Goal: Contribute content

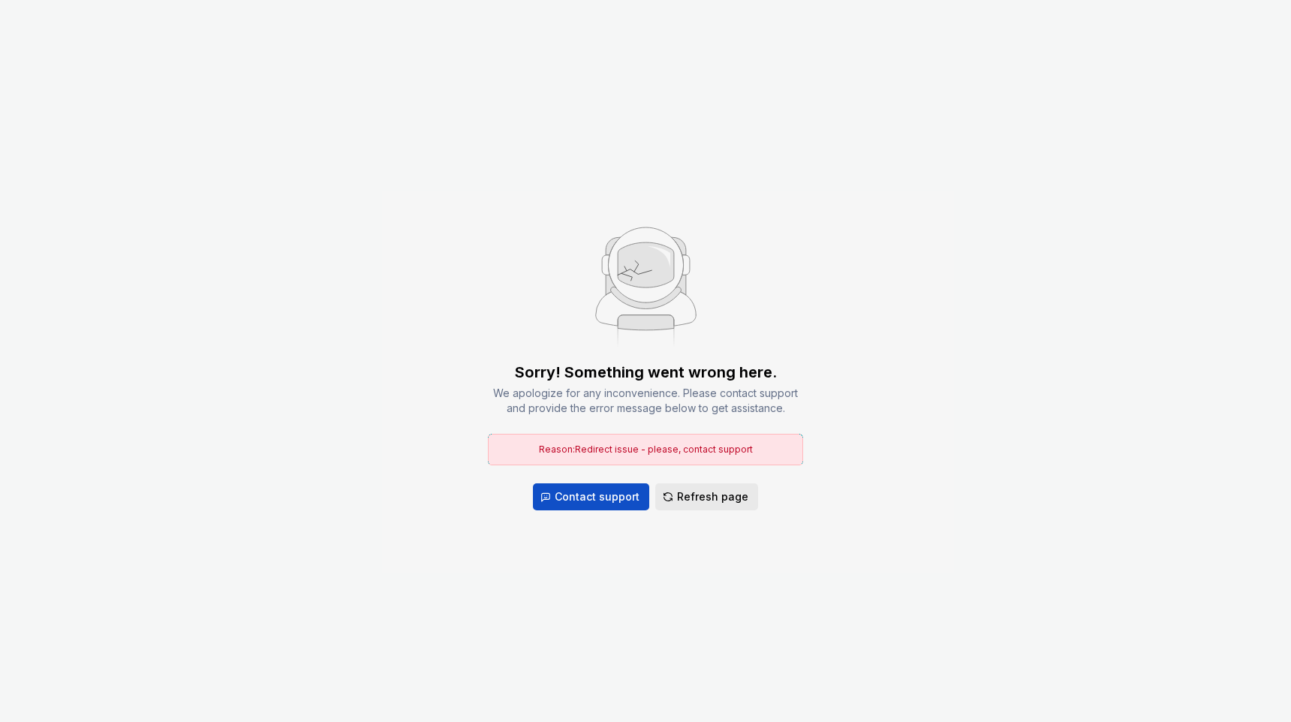
click at [670, 484] on button "Refresh page" at bounding box center [706, 496] width 103 height 27
click at [682, 495] on span "Refresh page" at bounding box center [712, 496] width 71 height 15
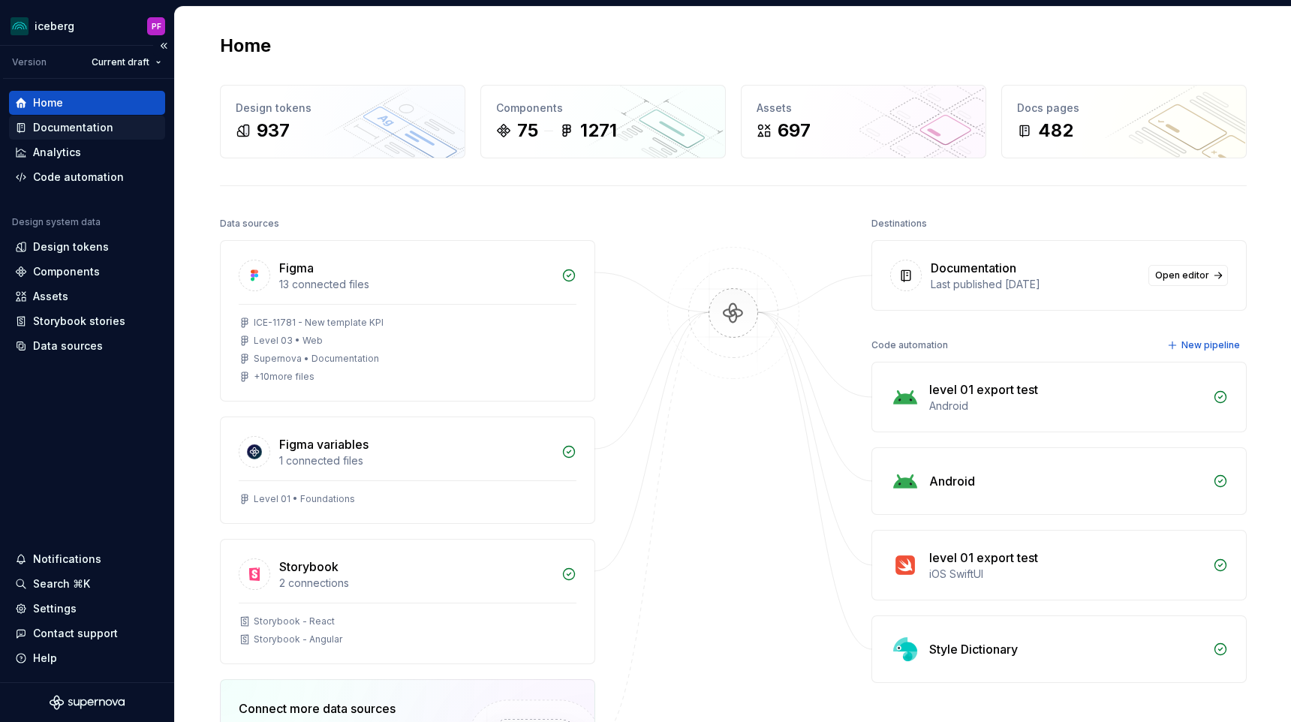
click at [102, 122] on div "Documentation" at bounding box center [73, 127] width 80 height 15
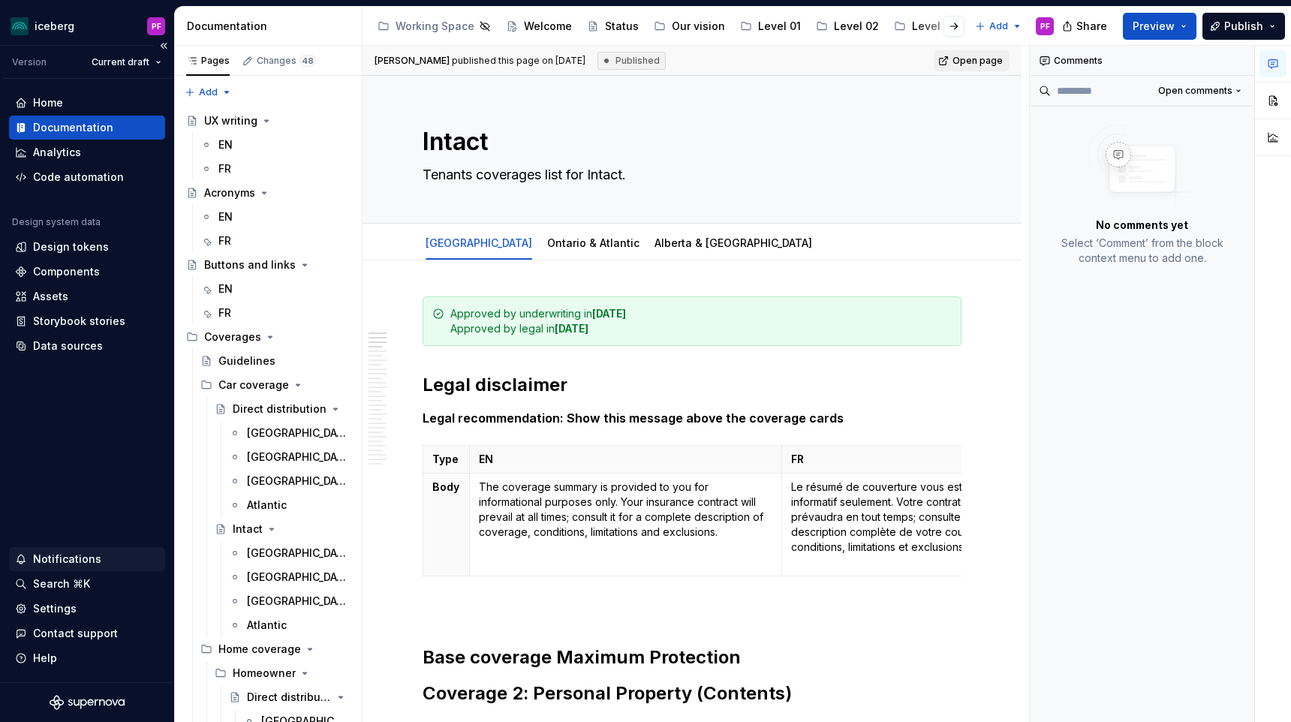
click at [97, 563] on div "Notifications" at bounding box center [87, 559] width 144 height 15
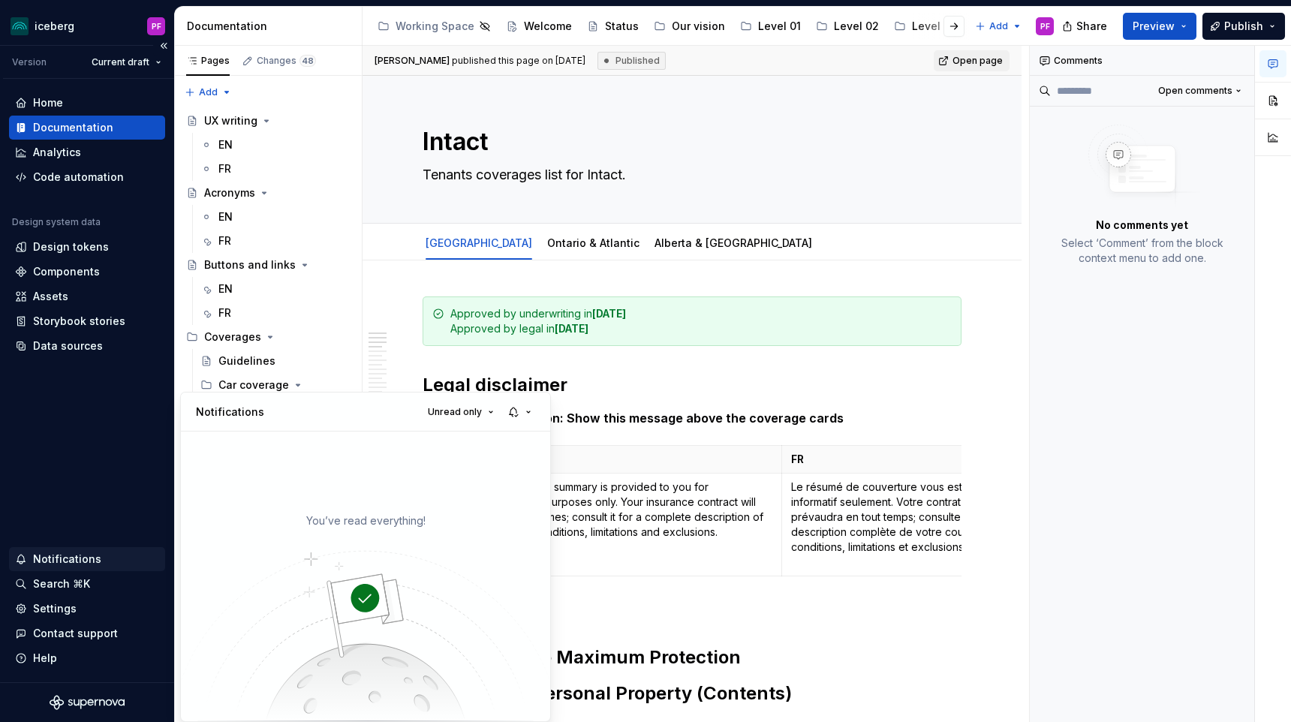
click at [105, 569] on html "iceberg PF Version Current draft Home Documentation Analytics Code automation D…" at bounding box center [645, 361] width 1291 height 722
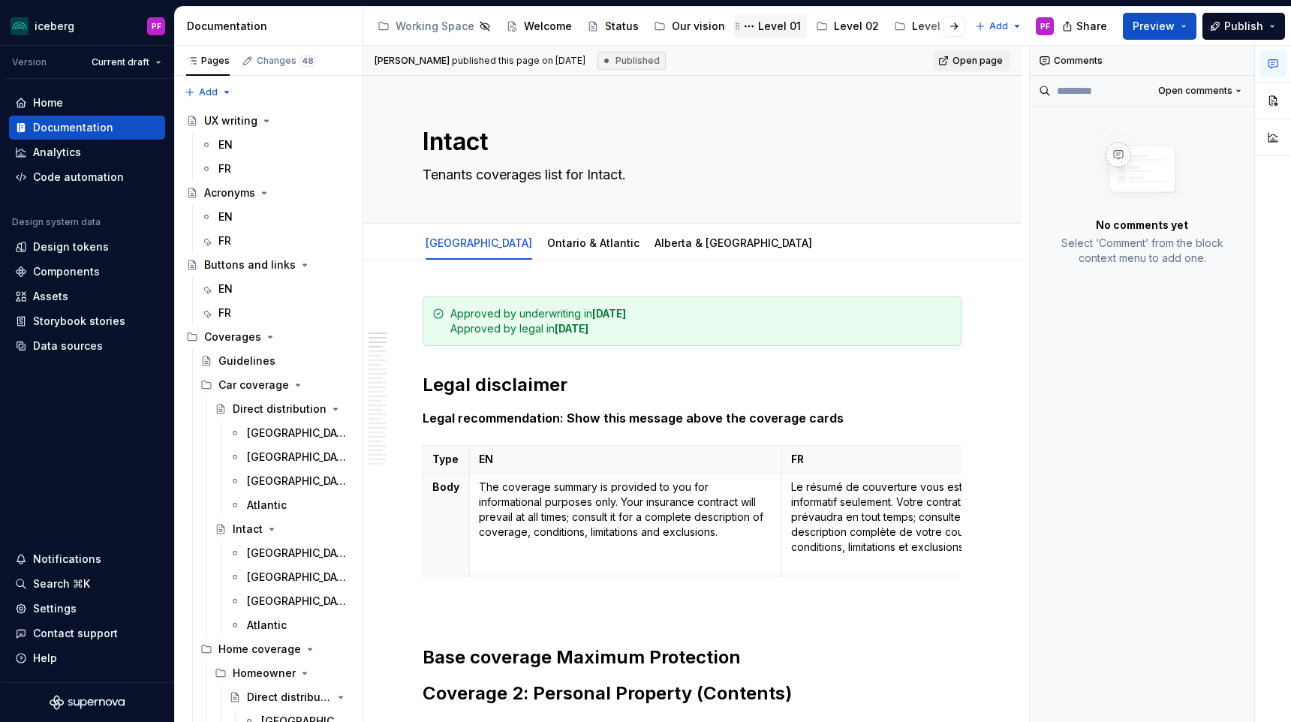
click at [758, 29] on div "Level 01" at bounding box center [779, 26] width 43 height 15
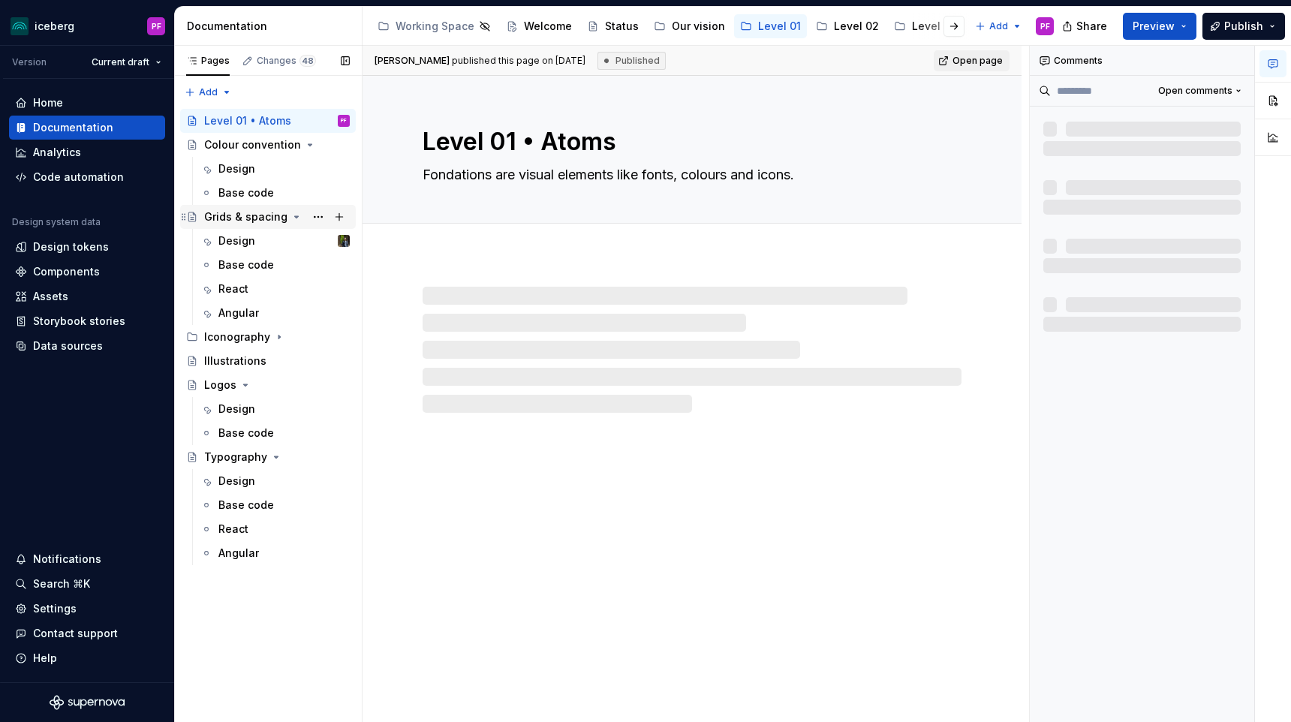
click at [238, 218] on div "Grids & spacing" at bounding box center [245, 216] width 83 height 15
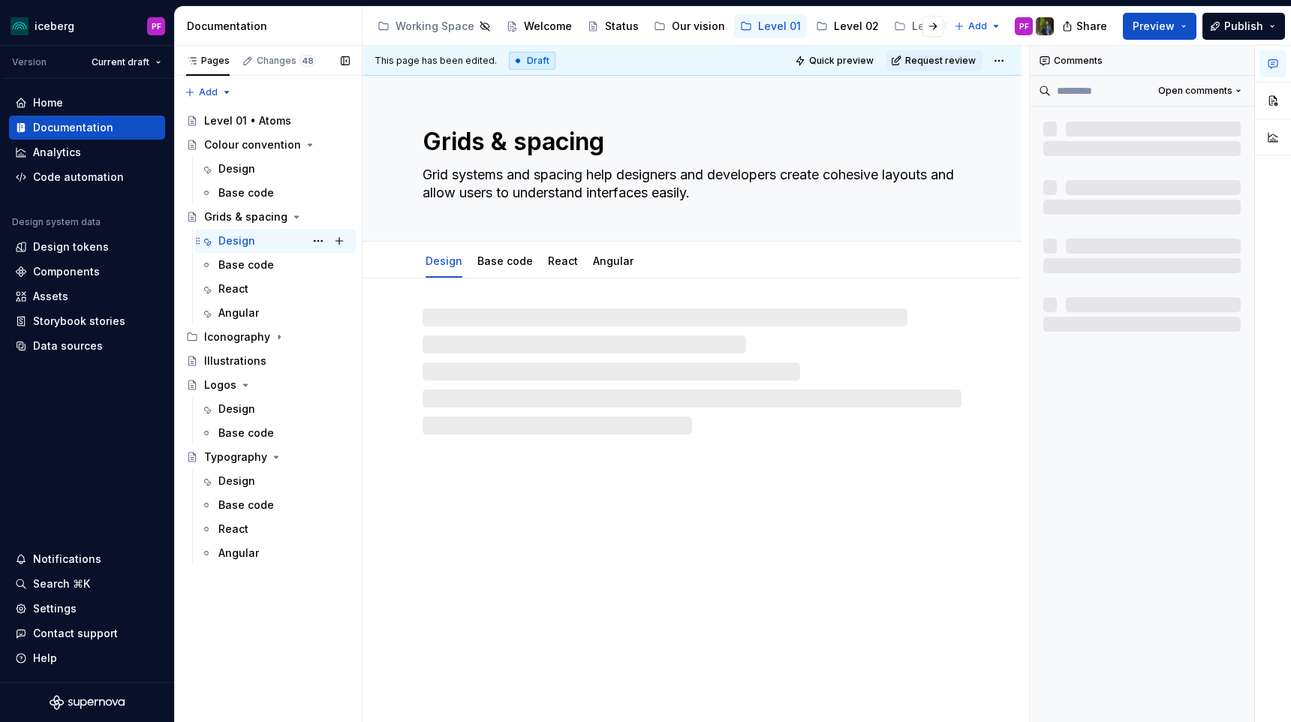
click at [233, 242] on div "Design" at bounding box center [236, 240] width 37 height 15
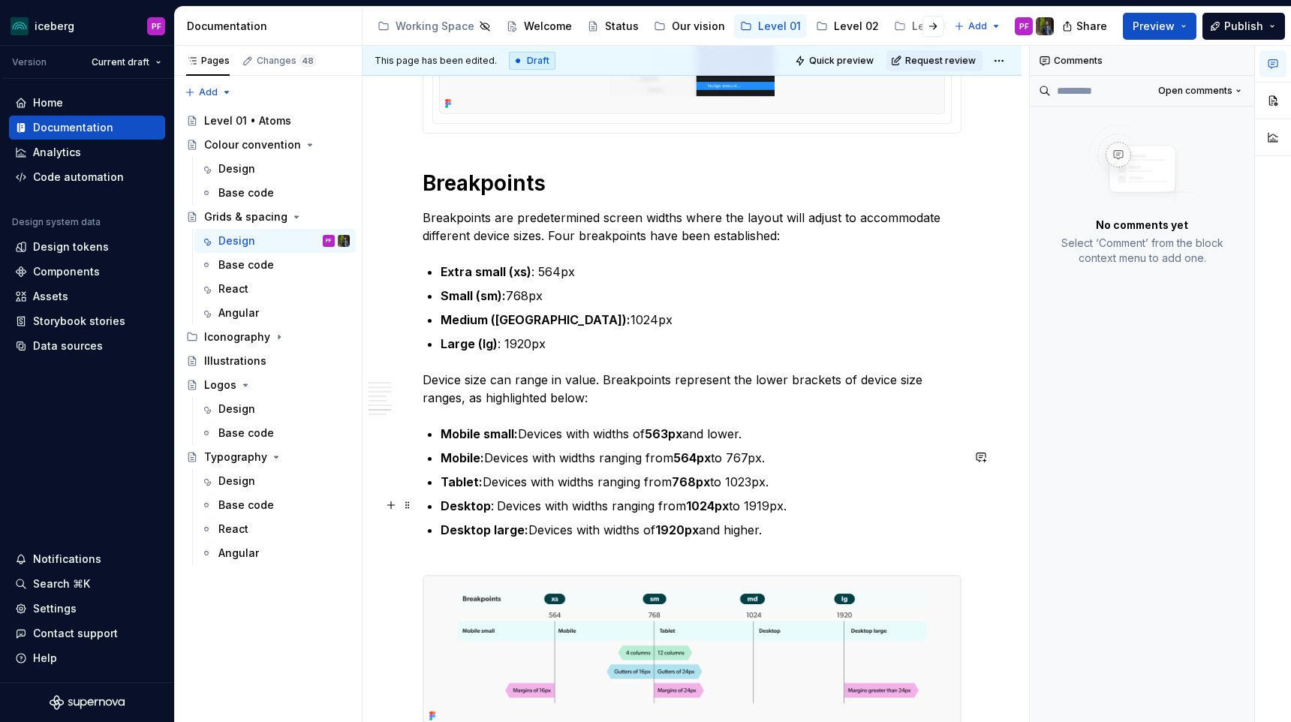
scroll to position [3522, 0]
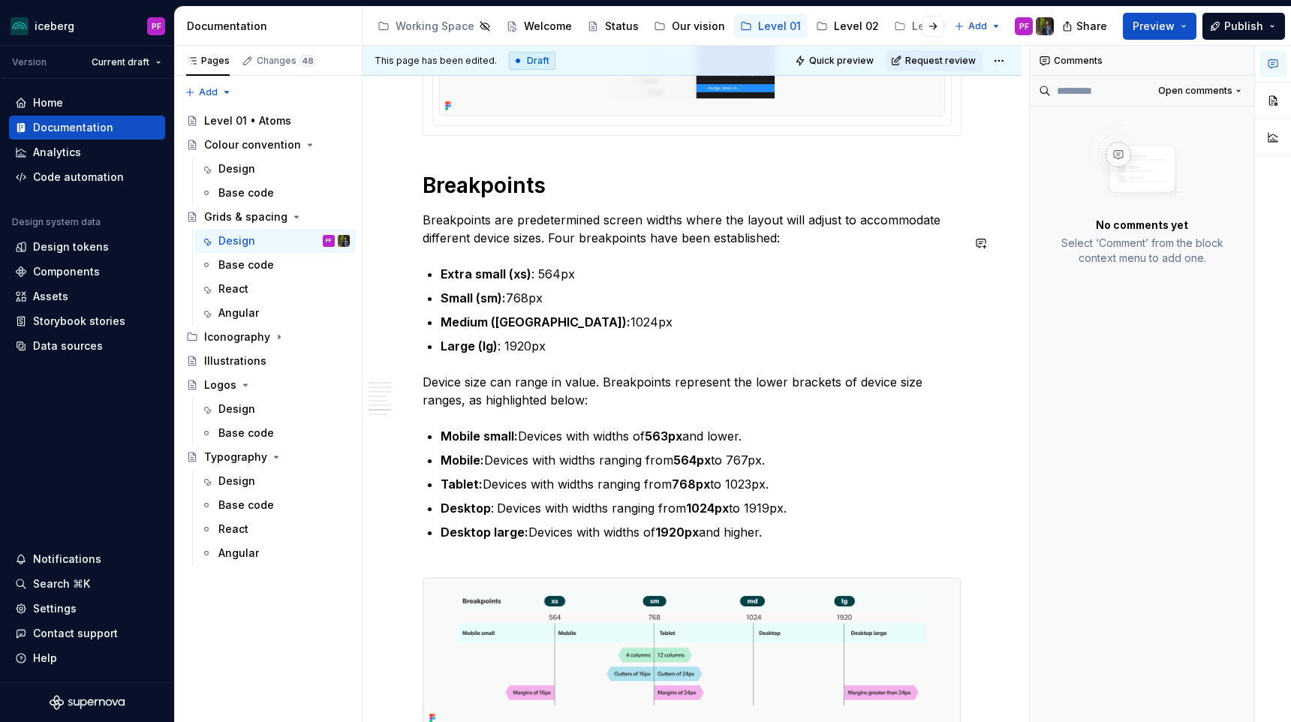
click at [1266, 65] on button "button" at bounding box center [1273, 63] width 27 height 27
click at [1219, 93] on span "Open comments" at bounding box center [1195, 91] width 74 height 12
click at [1191, 145] on div "Resolved" at bounding box center [1190, 144] width 98 height 15
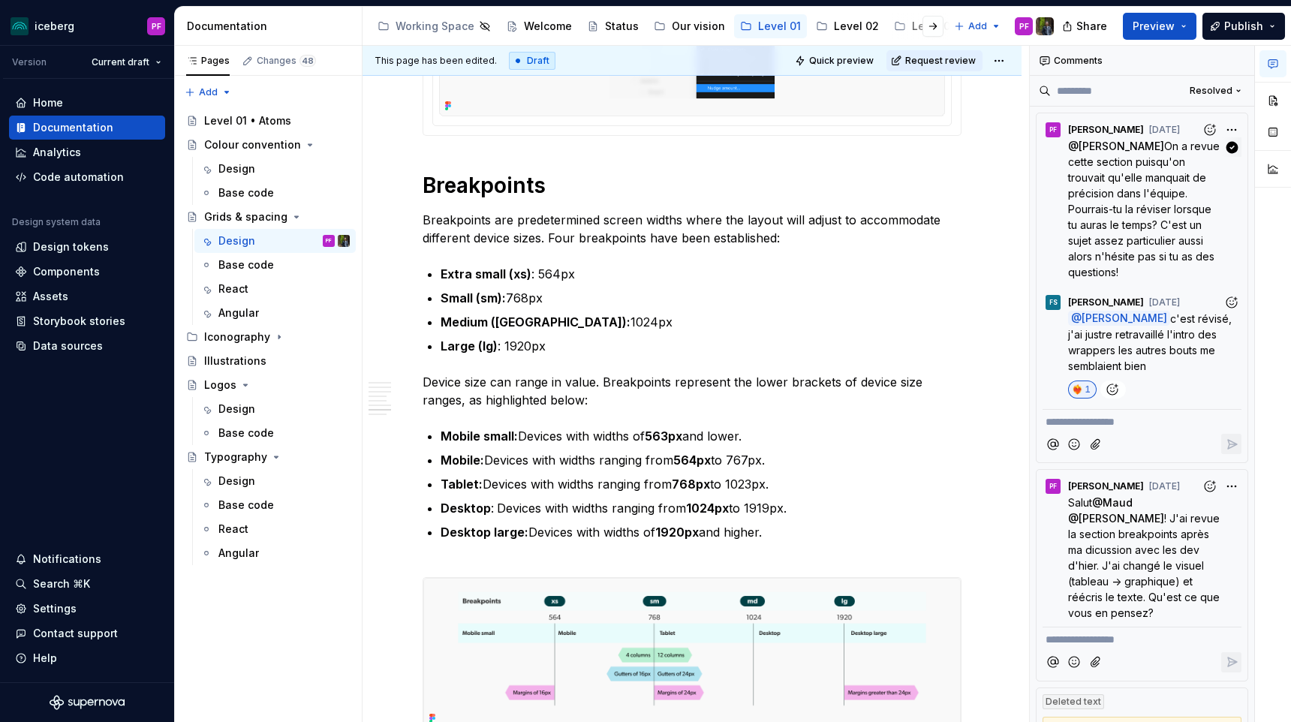
click at [1154, 161] on span "On a revue cette section puisqu'on trouvait qu'elle manquait de précision dans …" at bounding box center [1145, 209] width 155 height 139
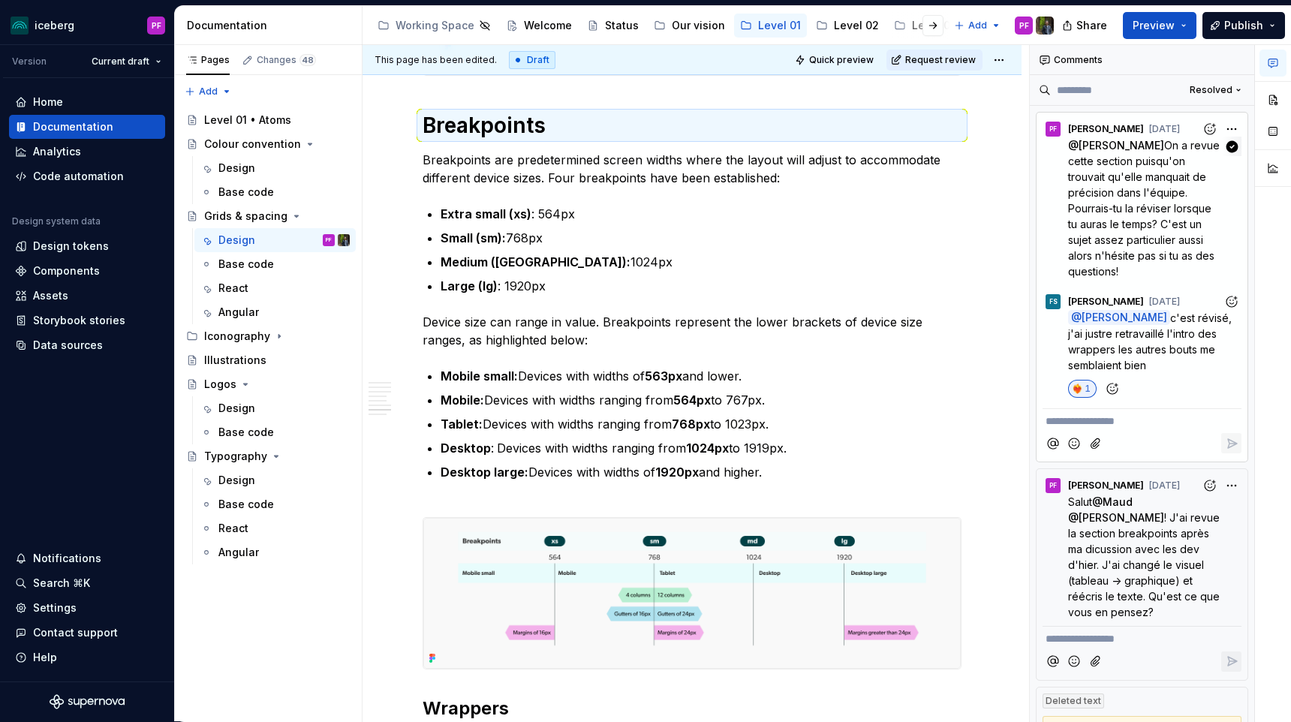
scroll to position [3596, 0]
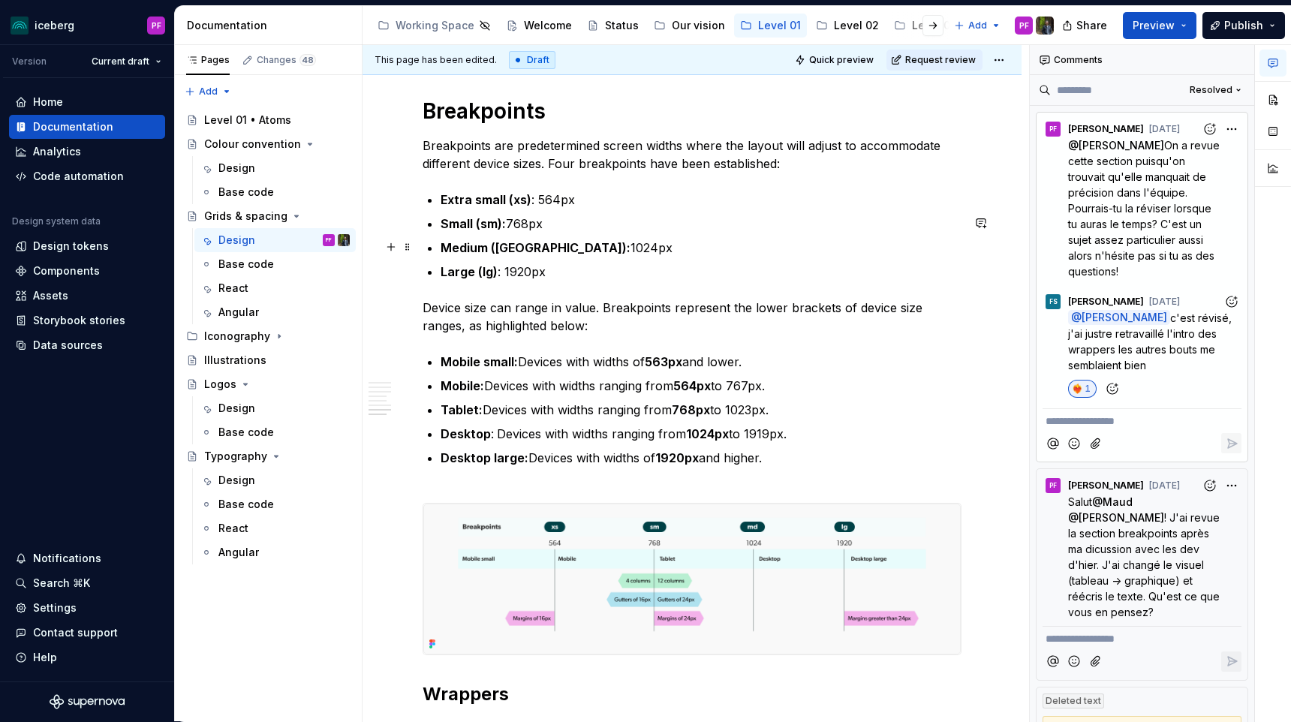
click at [962, 233] on p "Small (sm): 768px" at bounding box center [701, 224] width 521 height 18
click at [1235, 20] on span "Publish" at bounding box center [1243, 25] width 39 height 15
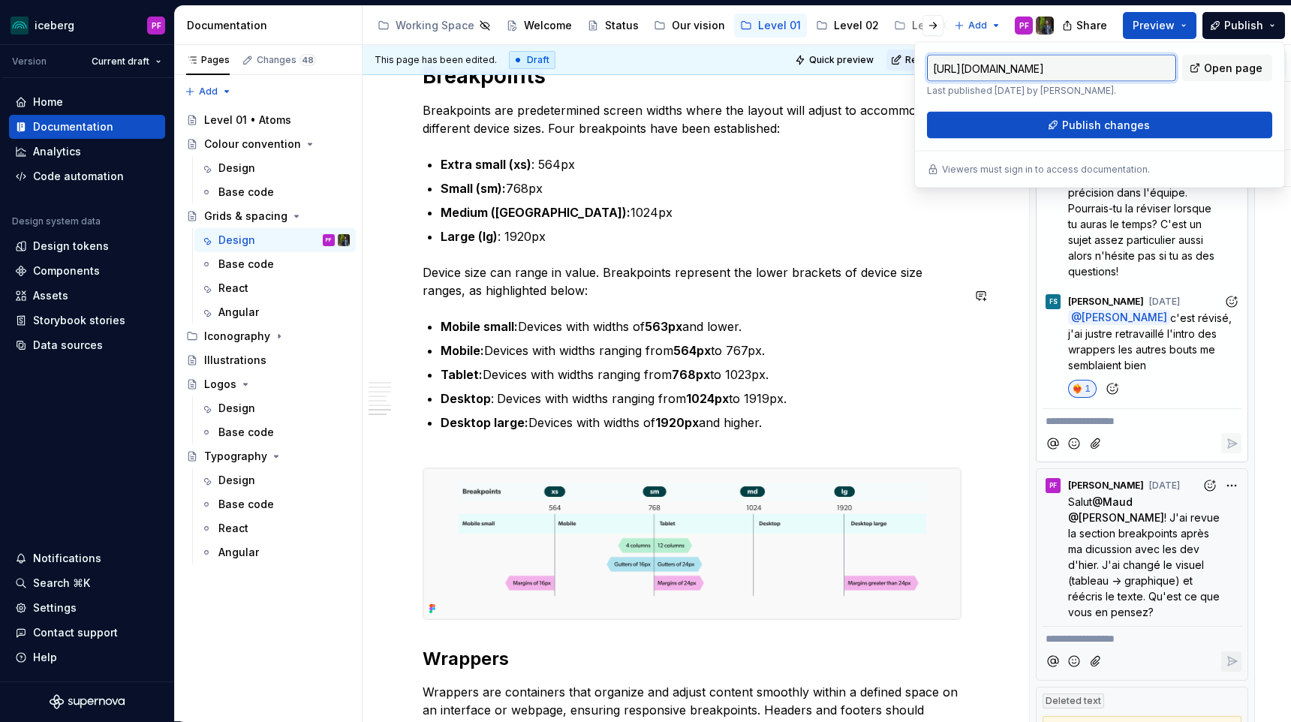
scroll to position [3619, 0]
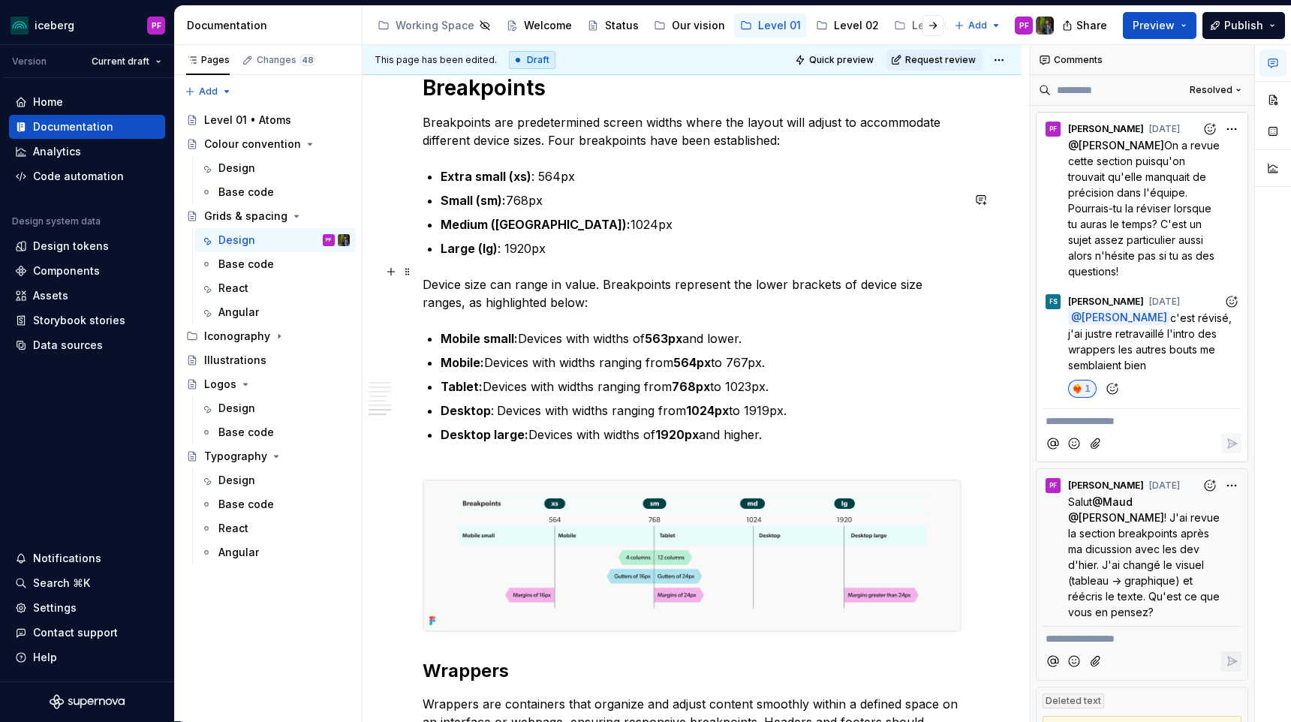
click at [676, 257] on ul "Extra small (xs) : 564px Small (sm): 768px Medium (md): 1024px Large (lg) : 192…" at bounding box center [701, 212] width 521 height 90
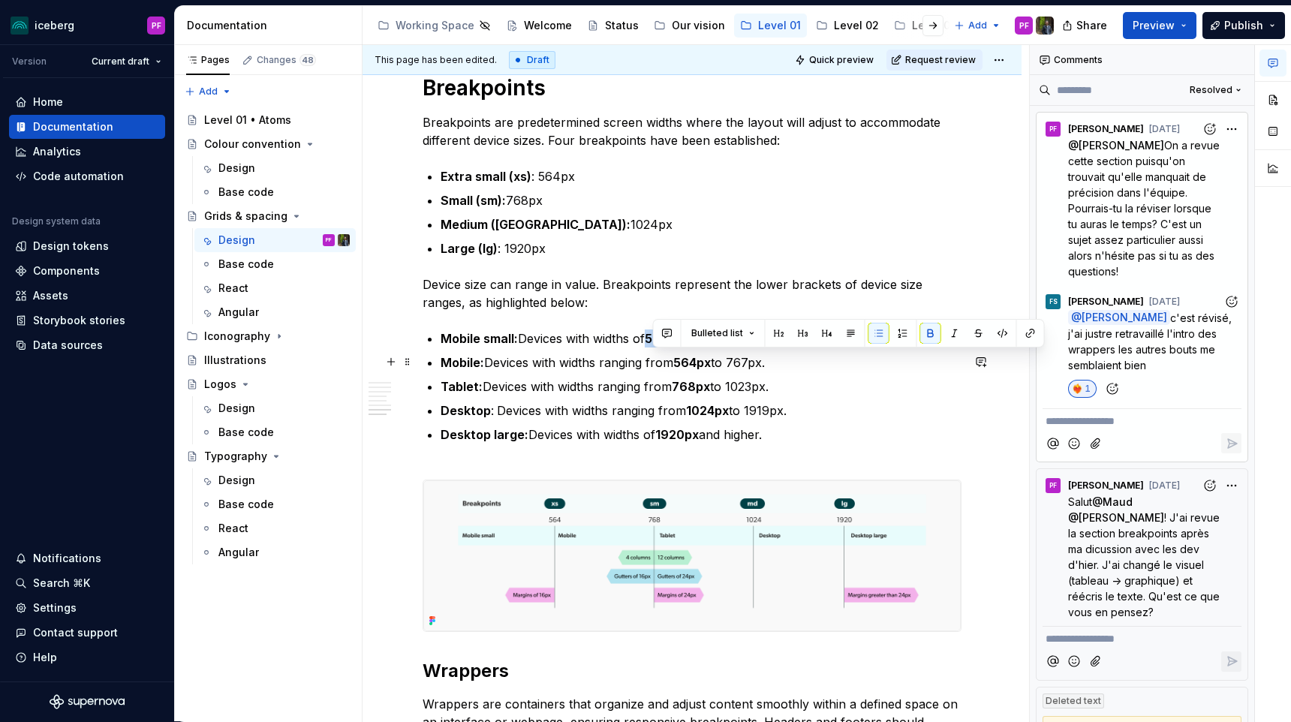
drag, startPoint x: 654, startPoint y: 354, endPoint x: 688, endPoint y: 357, distance: 34.6
click at [682, 346] on strong "563px" at bounding box center [664, 338] width 38 height 15
click at [712, 372] on ul "Mobile small: Devices with widths of 563px and lower. Mobile: Devices with widt…" at bounding box center [701, 396] width 521 height 132
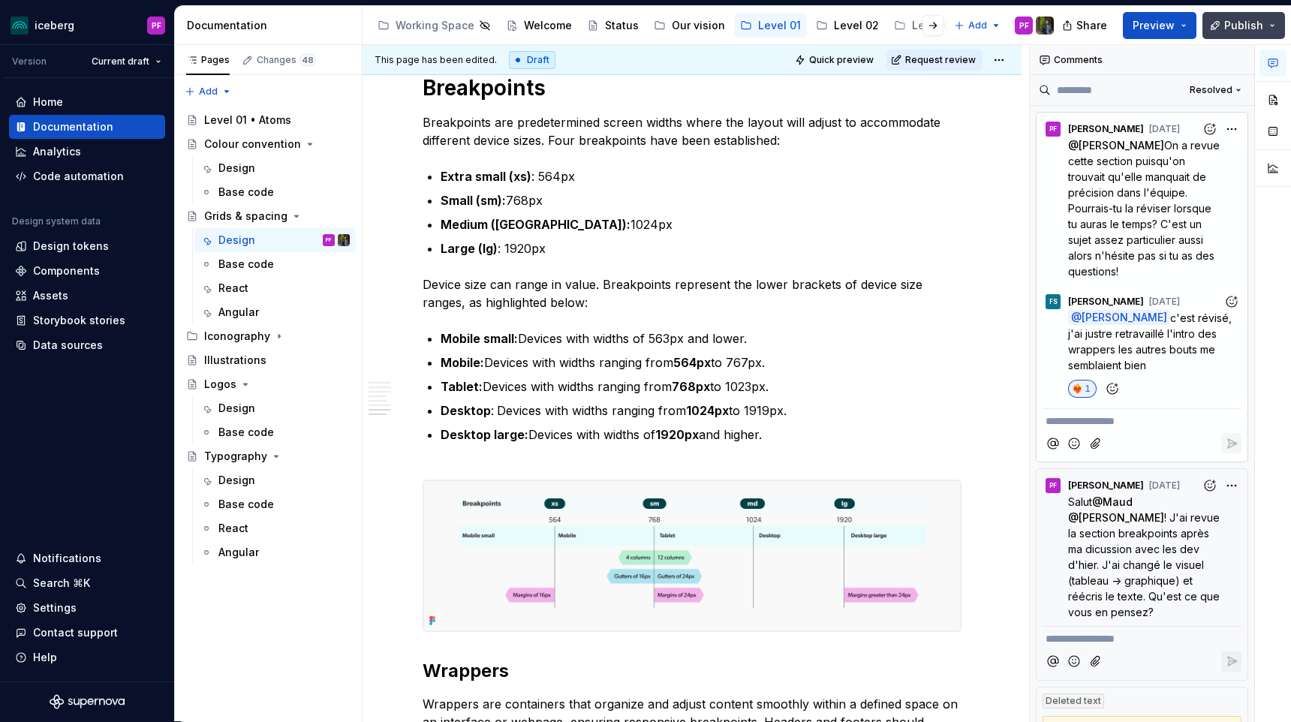
click at [1222, 19] on button "Publish" at bounding box center [1244, 25] width 83 height 27
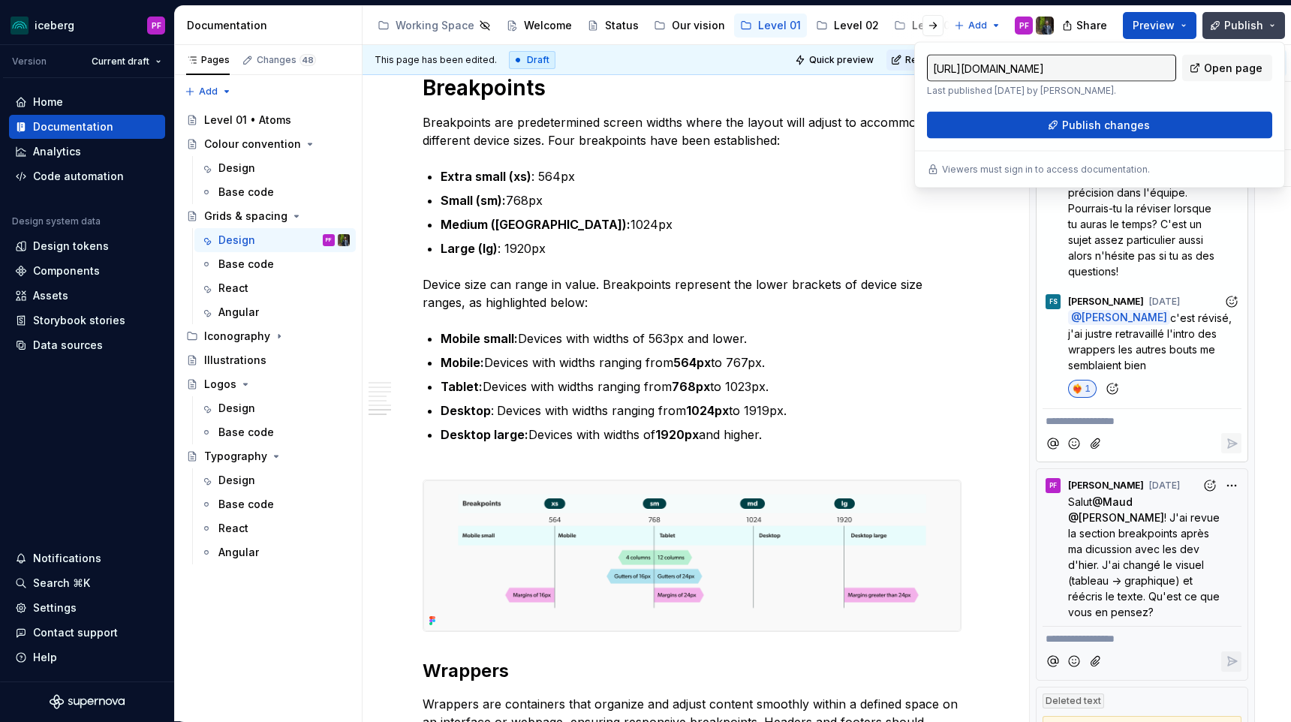
type textarea "*"
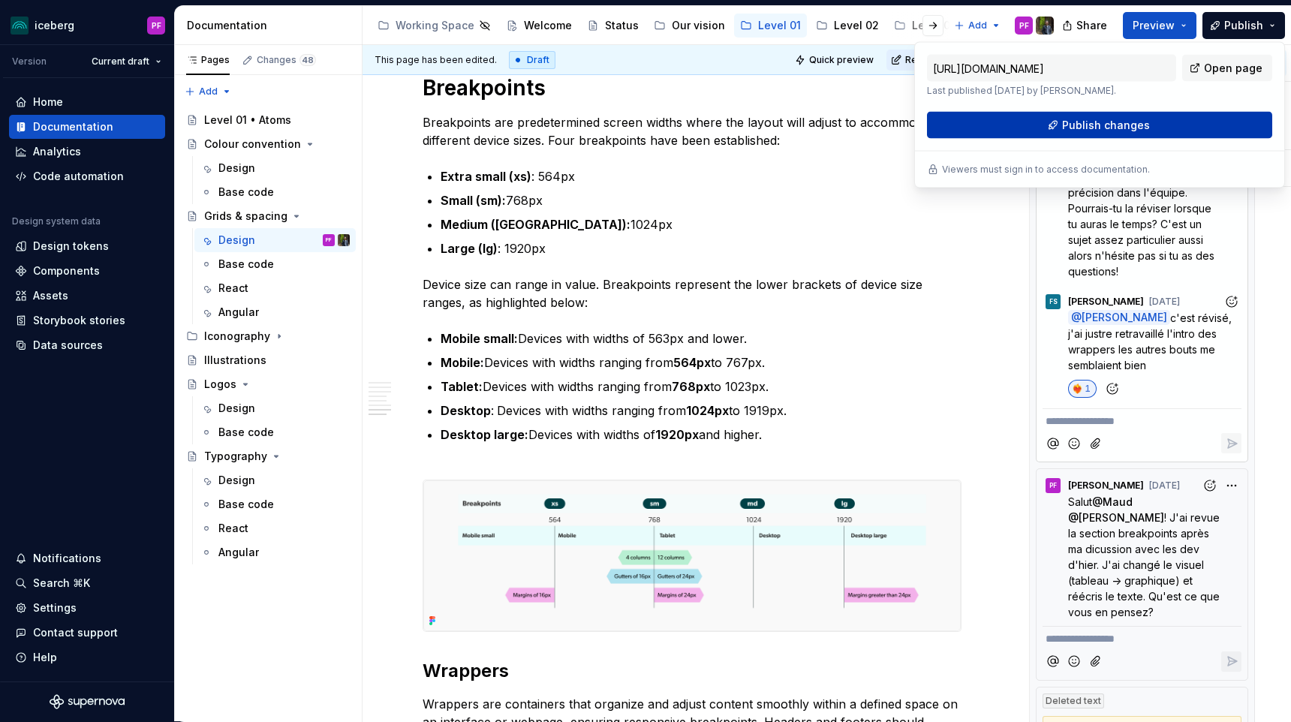
click at [1104, 130] on span "Publish changes" at bounding box center [1106, 125] width 88 height 15
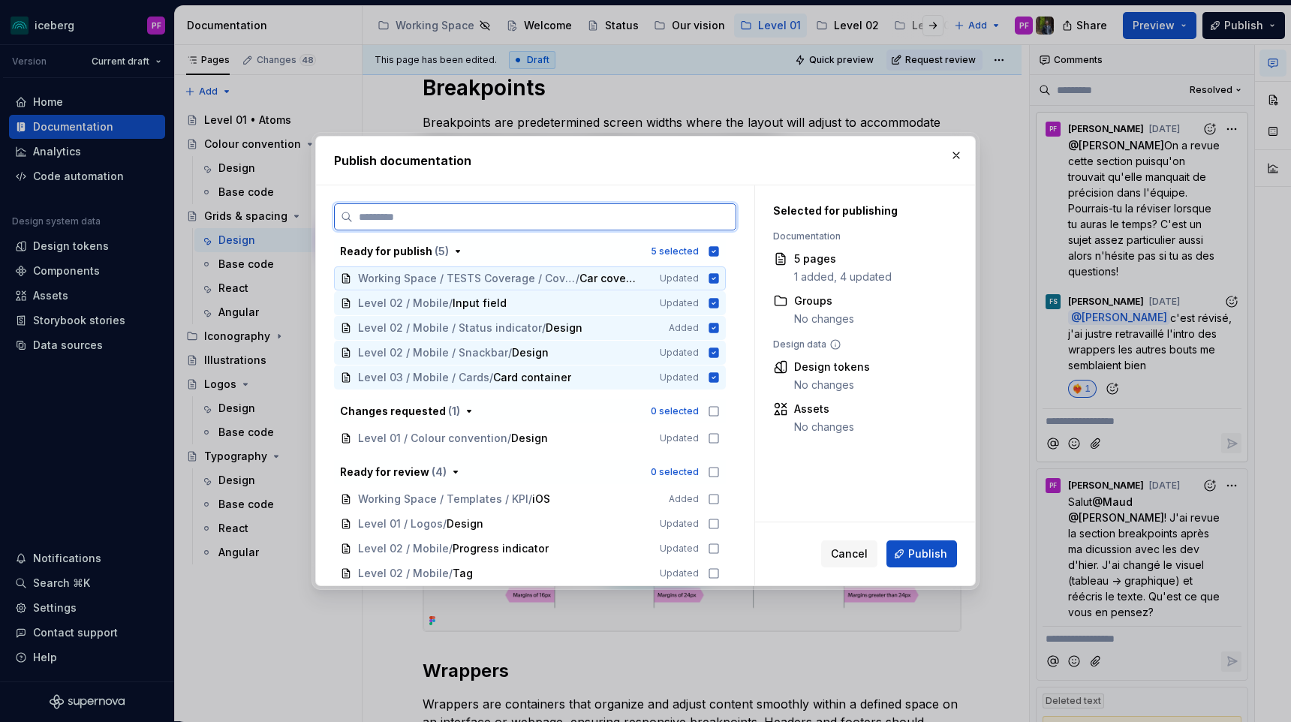
click at [579, 278] on span "/" at bounding box center [578, 278] width 4 height 15
click at [571, 306] on div "Level 02 / Mobile / Input field" at bounding box center [500, 303] width 284 height 15
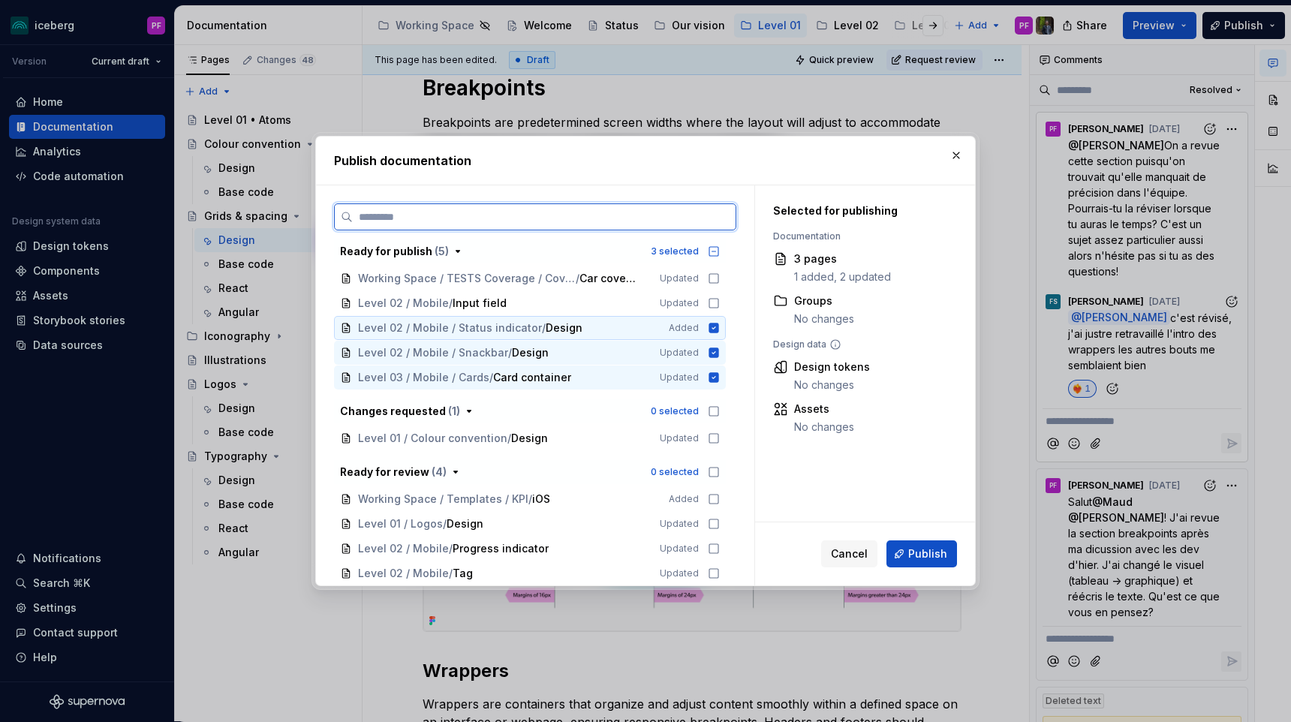
click at [571, 323] on span "Design" at bounding box center [564, 328] width 37 height 15
click at [571, 342] on div "Level 02 / Mobile / Snackbar / Design Updated" at bounding box center [530, 353] width 392 height 24
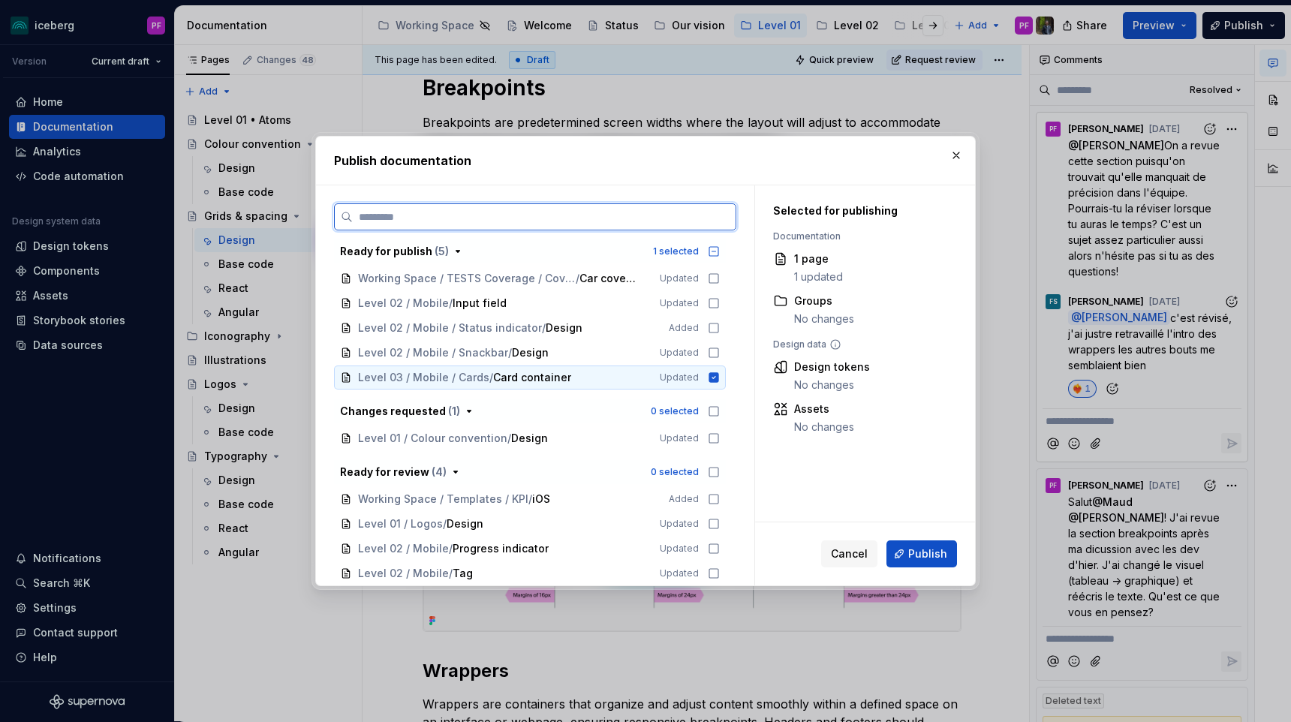
click at [568, 381] on span "Level 03 / Mobile / Cards / Card container" at bounding box center [498, 377] width 281 height 15
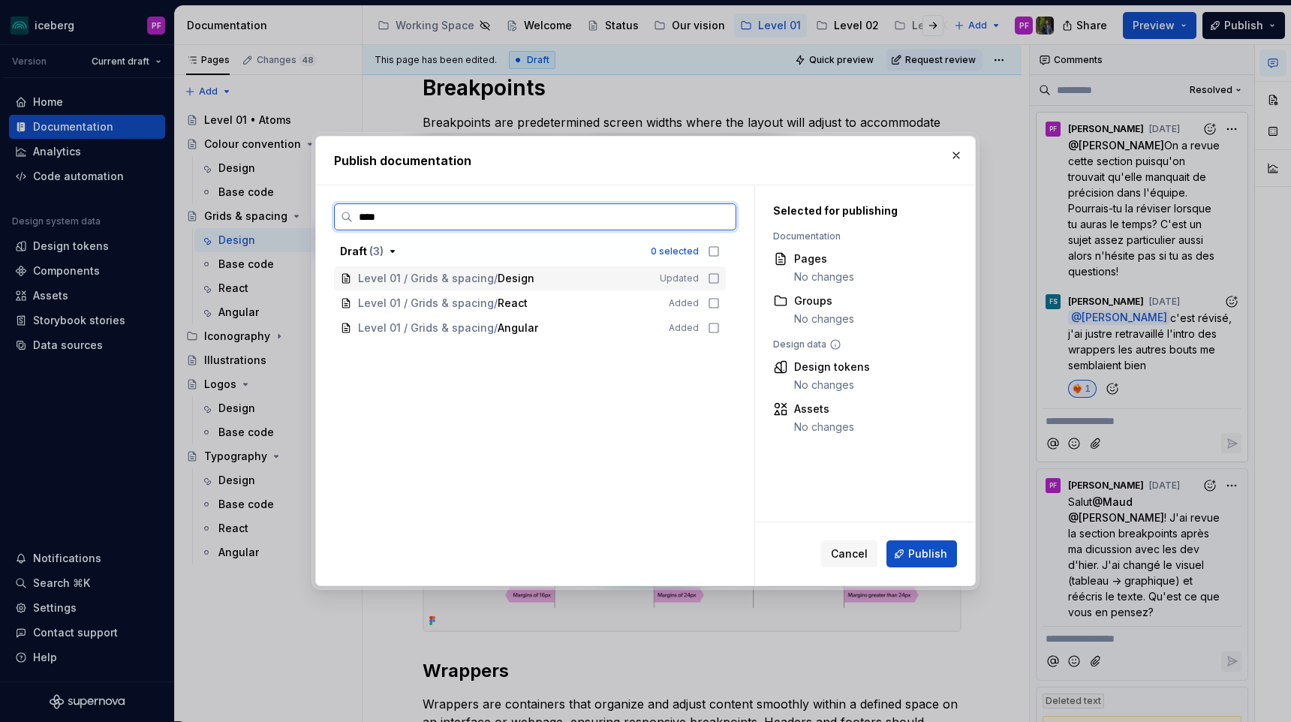
type input "*****"
click at [527, 274] on span "Design" at bounding box center [516, 278] width 37 height 15
click at [904, 555] on button "Publish" at bounding box center [922, 553] width 71 height 27
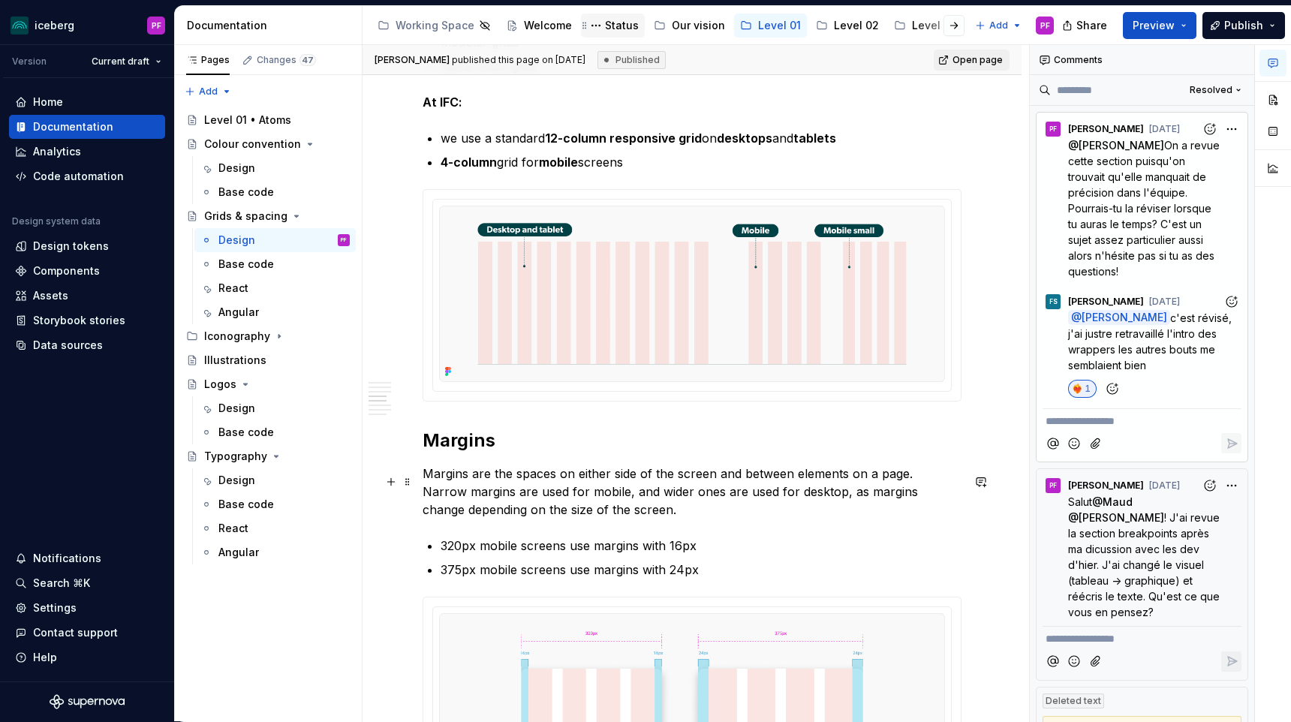
scroll to position [1284, 0]
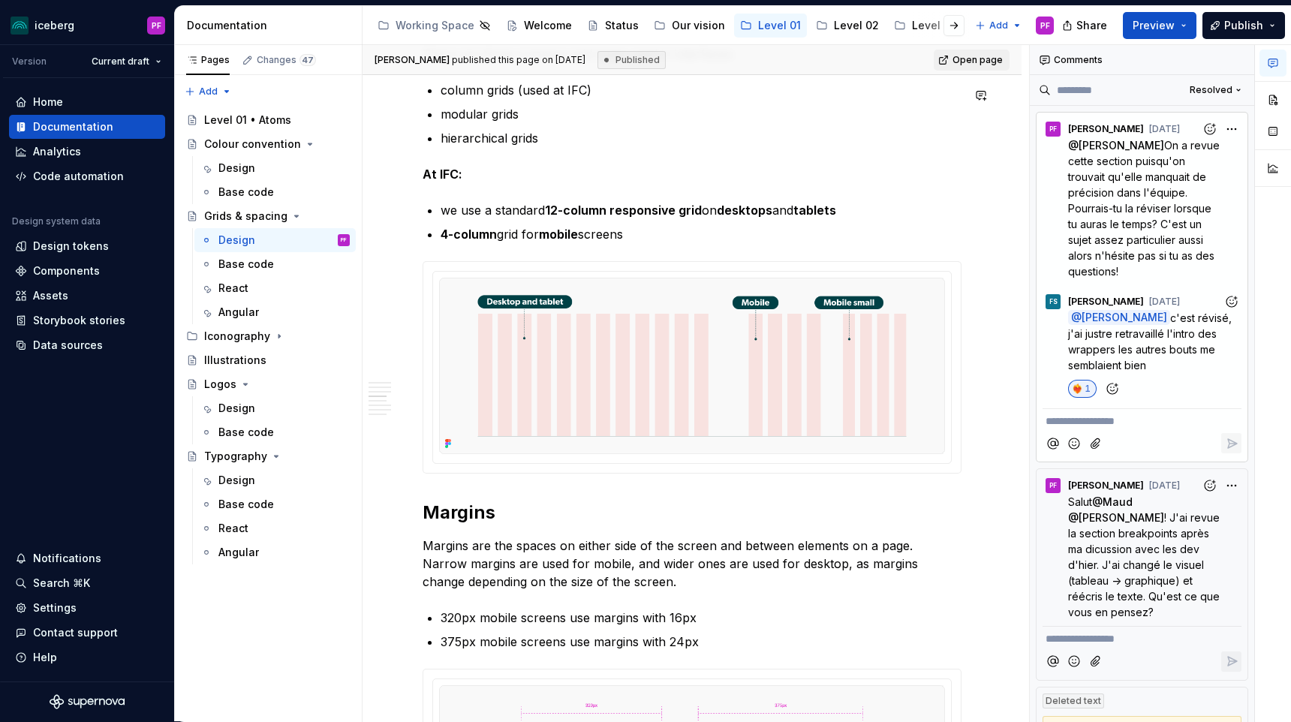
type textarea "*"
